Goal: Task Accomplishment & Management: Use online tool/utility

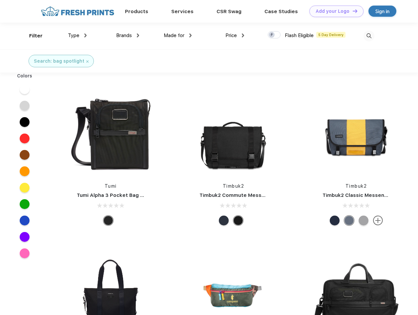
click at [334, 11] on link "Add your Logo Design Tool" at bounding box center [337, 11] width 54 height 11
click at [0, 0] on div "Design Tool" at bounding box center [0, 0] width 0 height 0
click at [352, 11] on link "Add your Logo Design Tool" at bounding box center [337, 11] width 54 height 11
click at [32, 36] on div "Filter" at bounding box center [35, 36] width 13 height 8
click at [77, 35] on span "Type" at bounding box center [73, 36] width 11 height 6
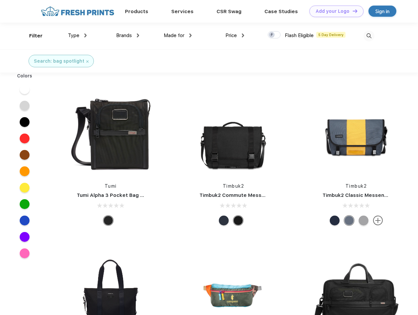
click at [128, 35] on span "Brands" at bounding box center [124, 36] width 16 height 6
click at [178, 35] on span "Made for" at bounding box center [174, 36] width 21 height 6
click at [235, 35] on span "Price" at bounding box center [231, 36] width 11 height 6
click at [275, 35] on div at bounding box center [274, 34] width 13 height 7
click at [272, 35] on input "checkbox" at bounding box center [270, 33] width 4 height 4
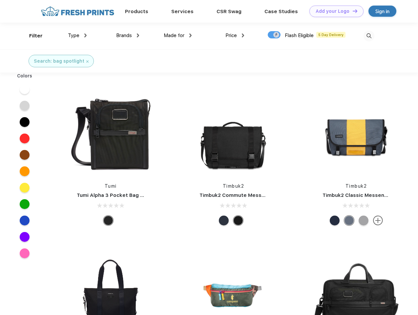
click at [369, 36] on img at bounding box center [369, 36] width 11 height 11
